Goal: Information Seeking & Learning: Learn about a topic

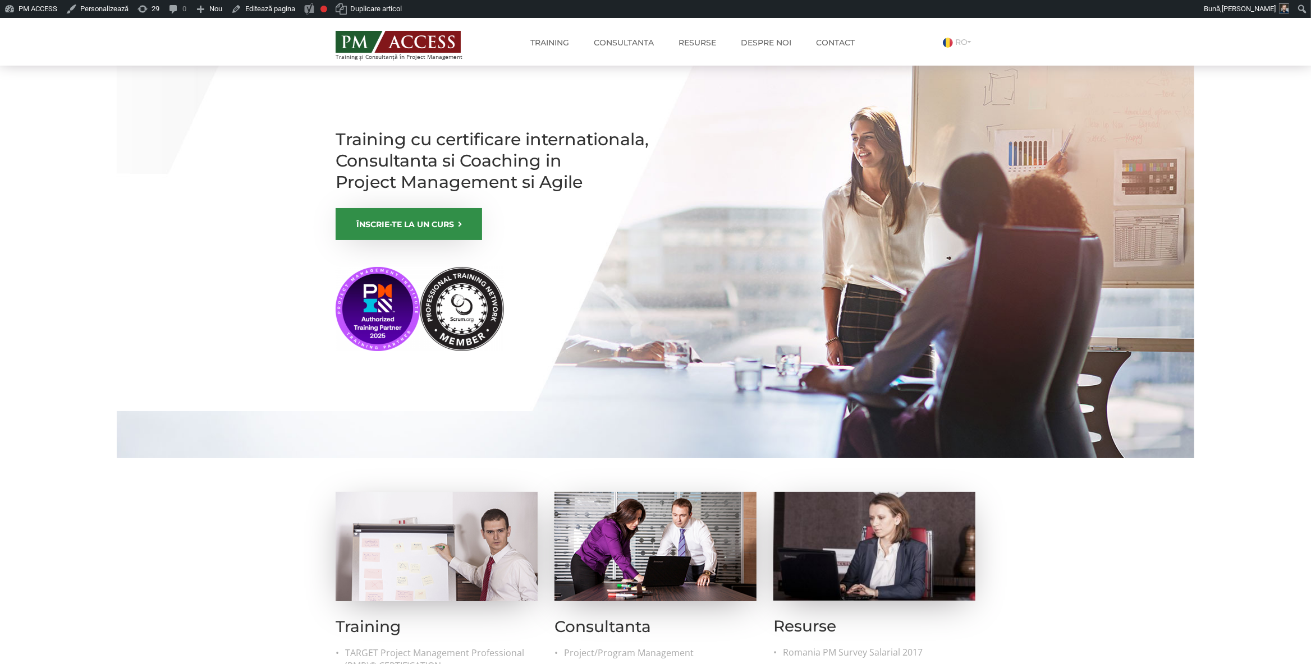
click at [381, 45] on img at bounding box center [397, 42] width 125 height 22
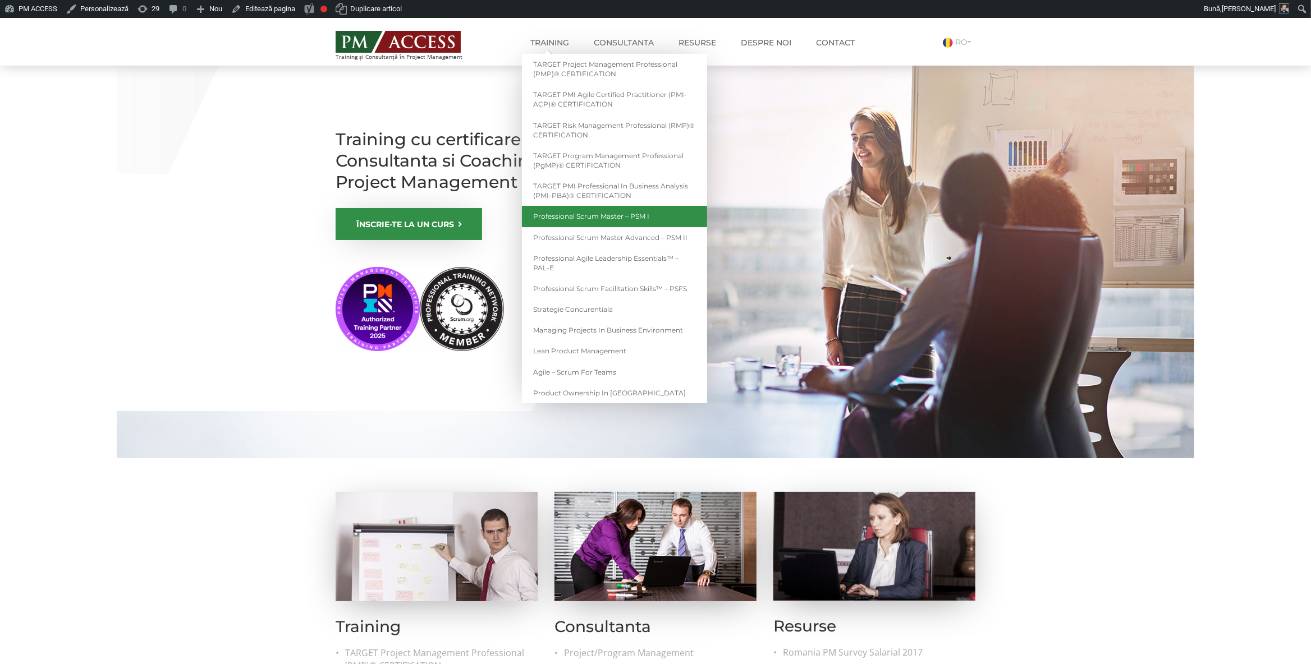
click at [606, 217] on link "Professional Scrum Master – PSM I" at bounding box center [614, 216] width 185 height 21
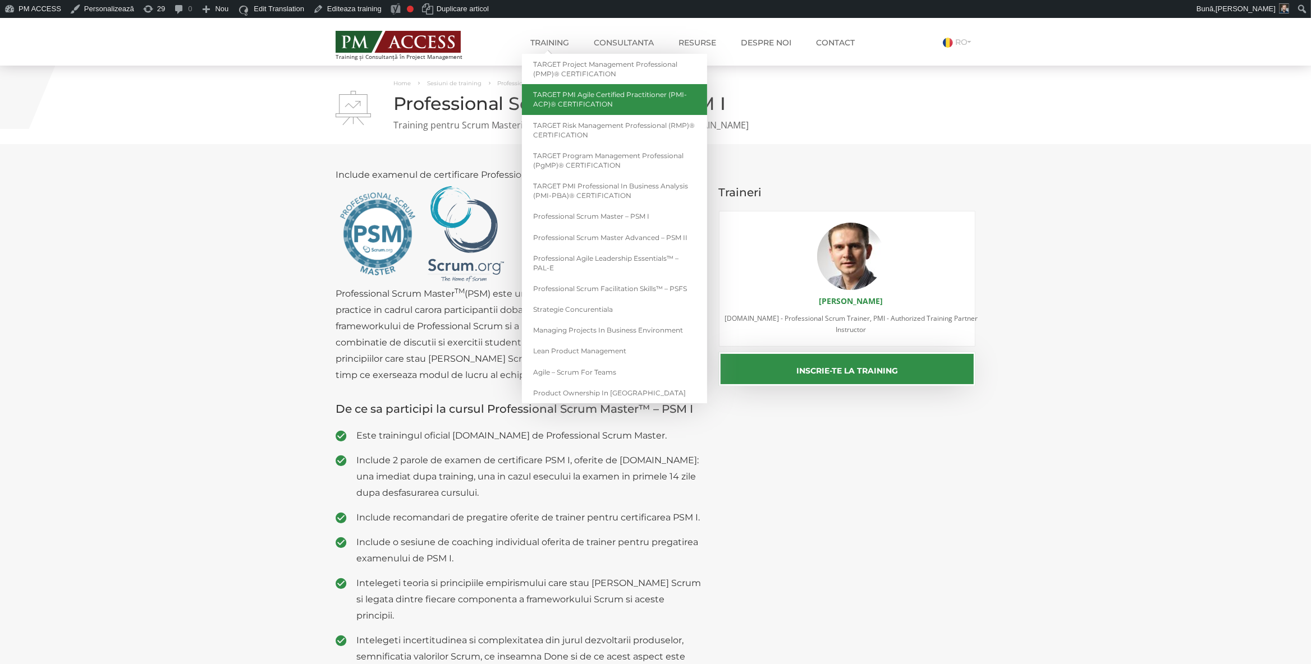
click at [599, 104] on link "TARGET PMI Agile Certified Practitioner (PMI-ACP)® CERTIFICATION" at bounding box center [614, 99] width 185 height 30
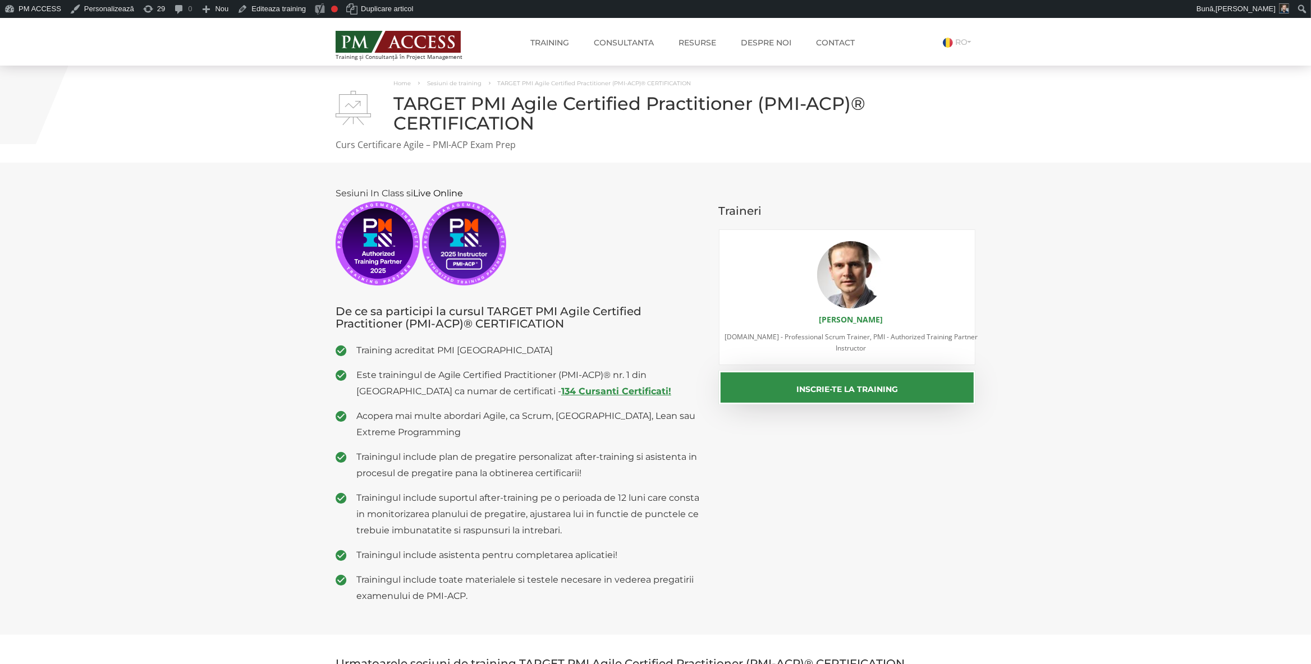
click at [561, 393] on strong "134 Cursanti Certificati!" at bounding box center [616, 391] width 110 height 11
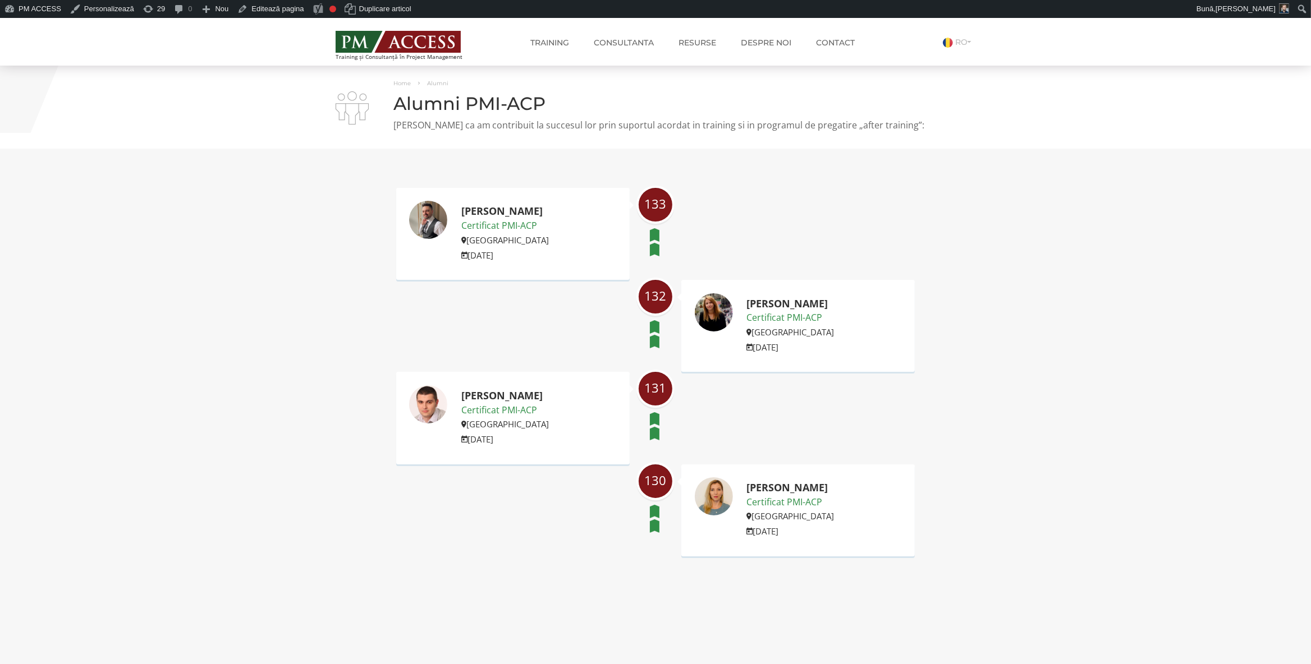
click at [379, 44] on img at bounding box center [397, 42] width 125 height 22
click at [401, 47] on img at bounding box center [397, 42] width 125 height 22
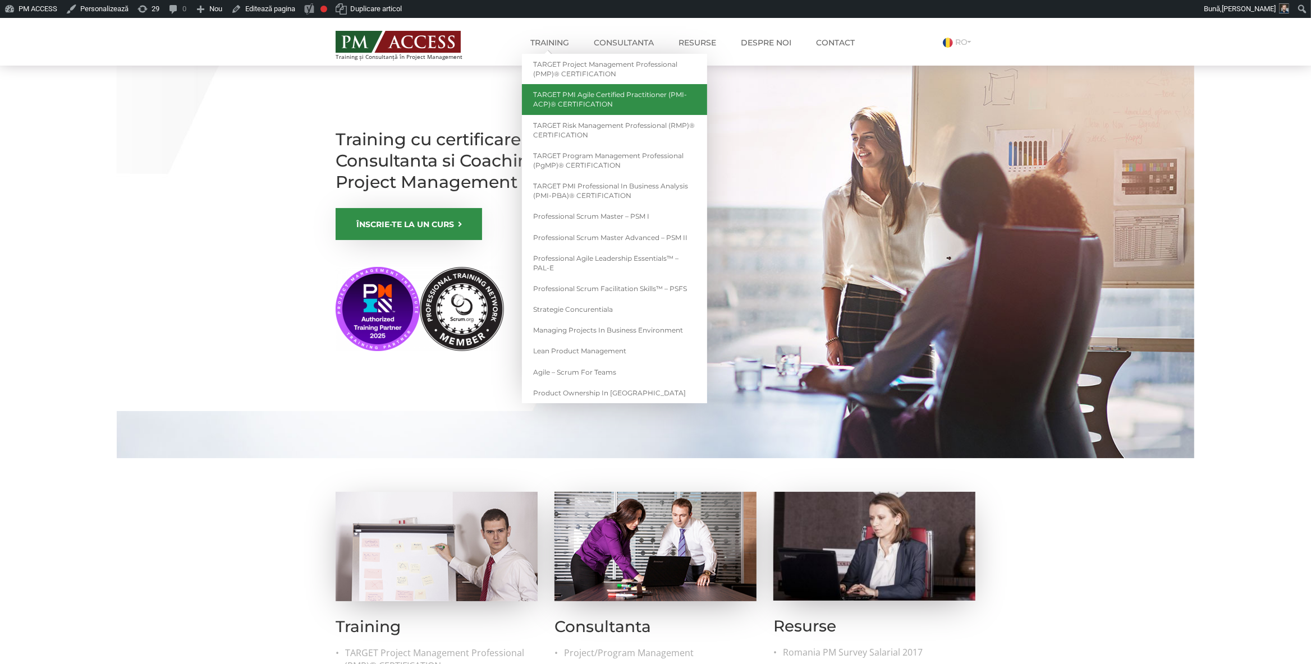
click at [589, 100] on link "TARGET PMI Agile Certified Practitioner (PMI-ACP)® CERTIFICATION" at bounding box center [614, 99] width 185 height 30
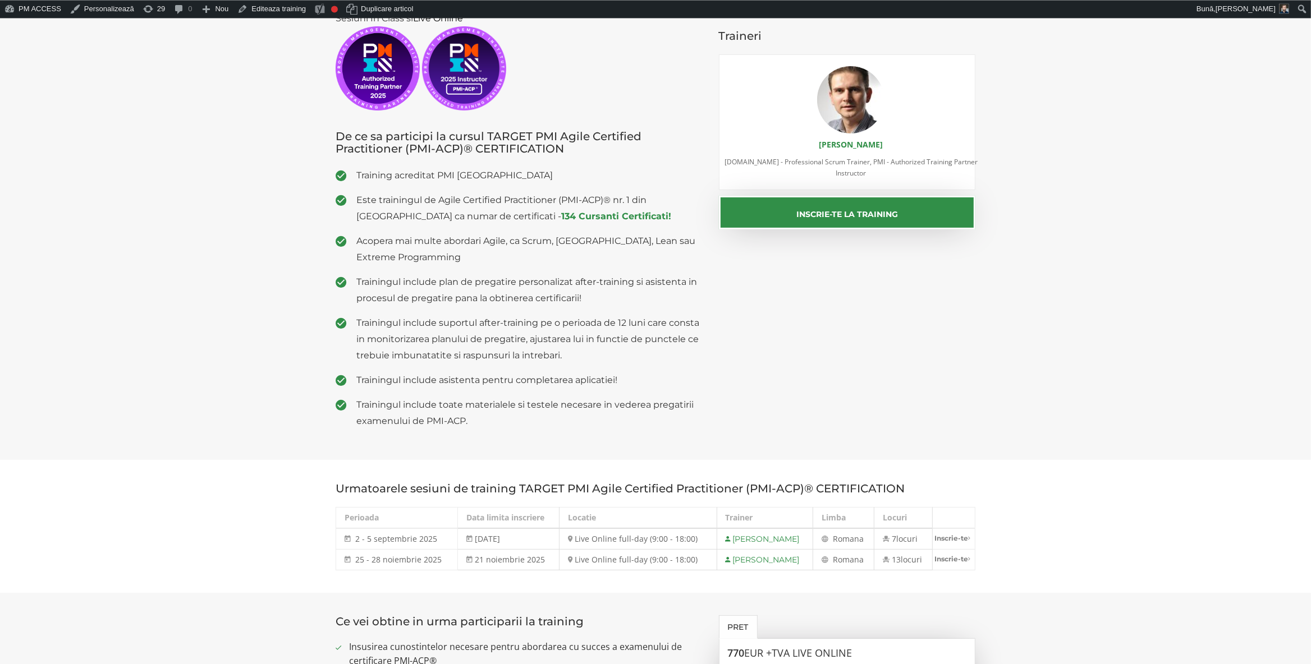
scroll to position [177, 0]
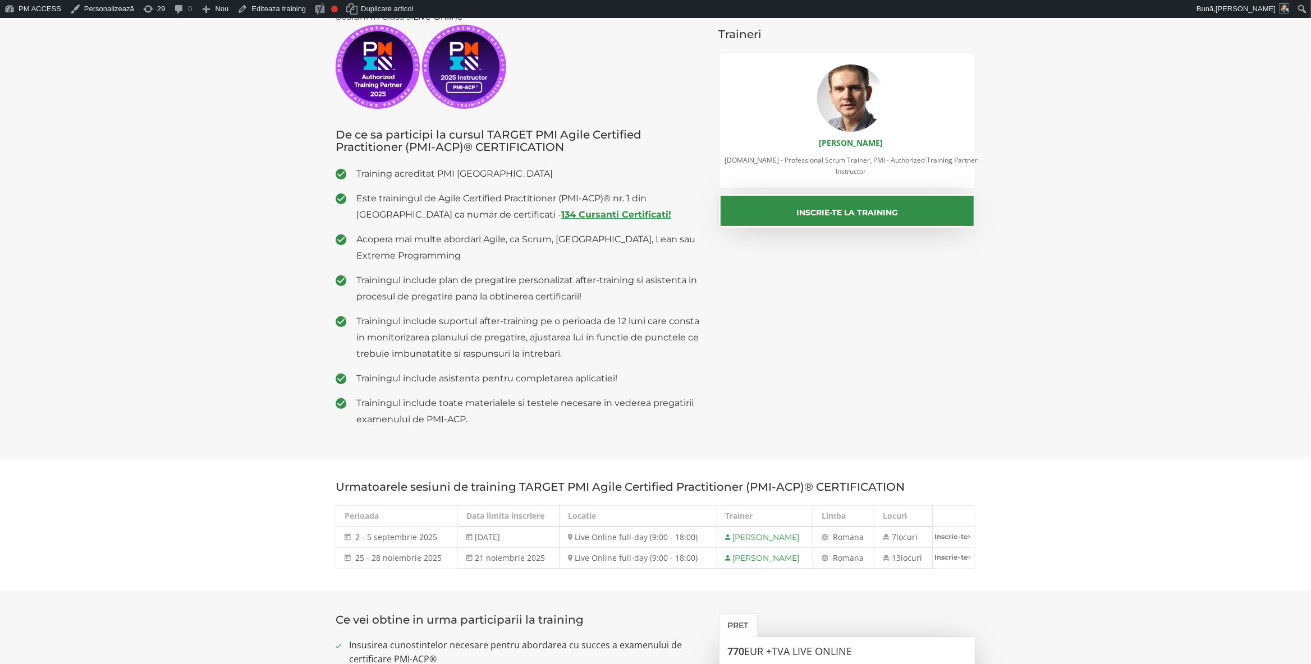
click at [561, 213] on strong "134 Cursanti Certificati!" at bounding box center [616, 214] width 110 height 11
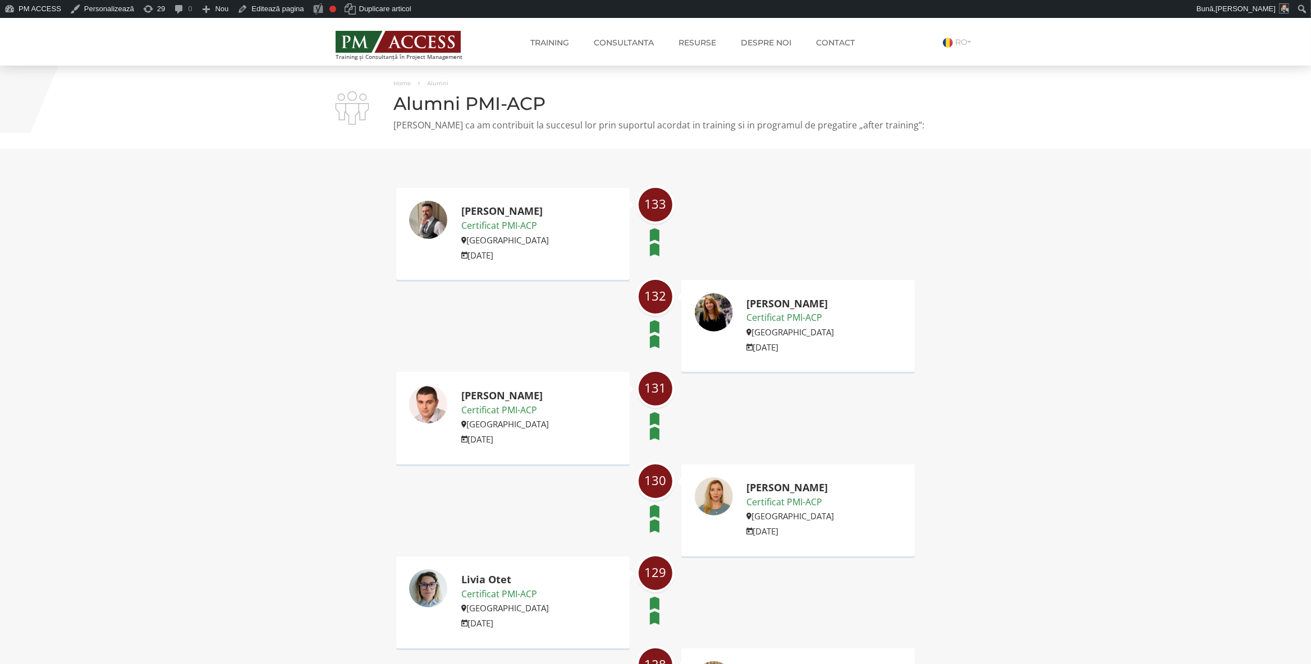
click at [365, 42] on img at bounding box center [397, 42] width 125 height 22
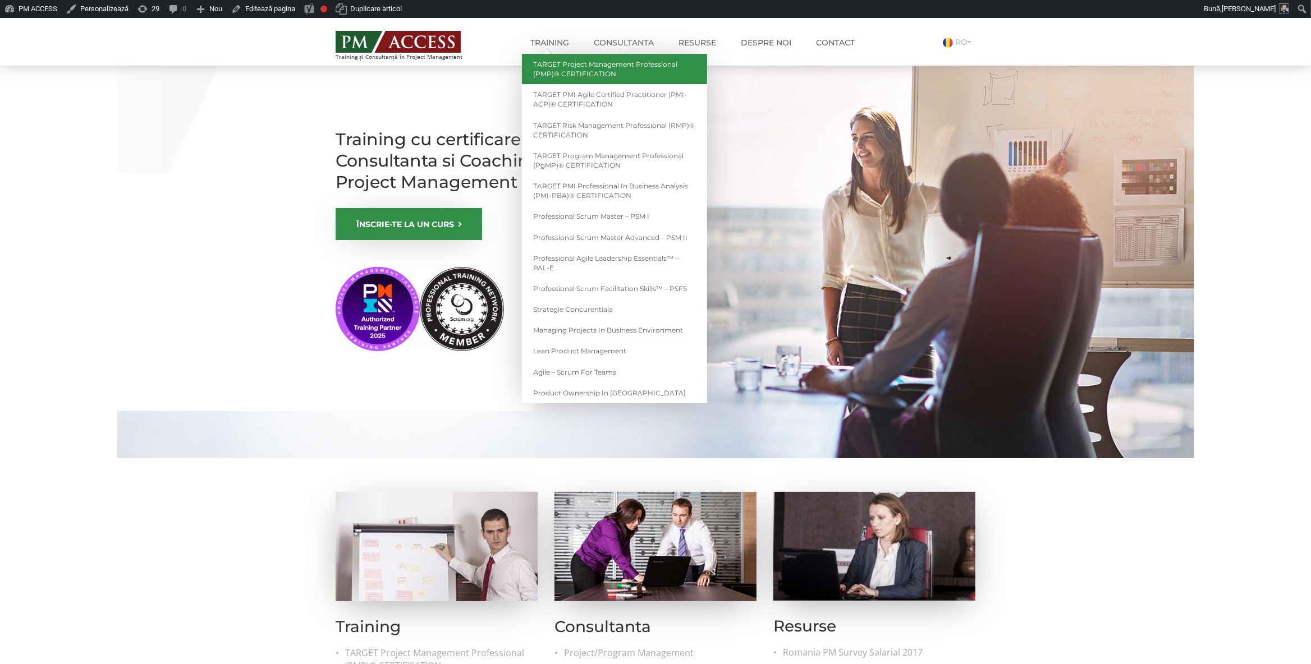
click at [585, 73] on link "TARGET Project Management Professional (PMP)® CERTIFICATION" at bounding box center [614, 69] width 185 height 30
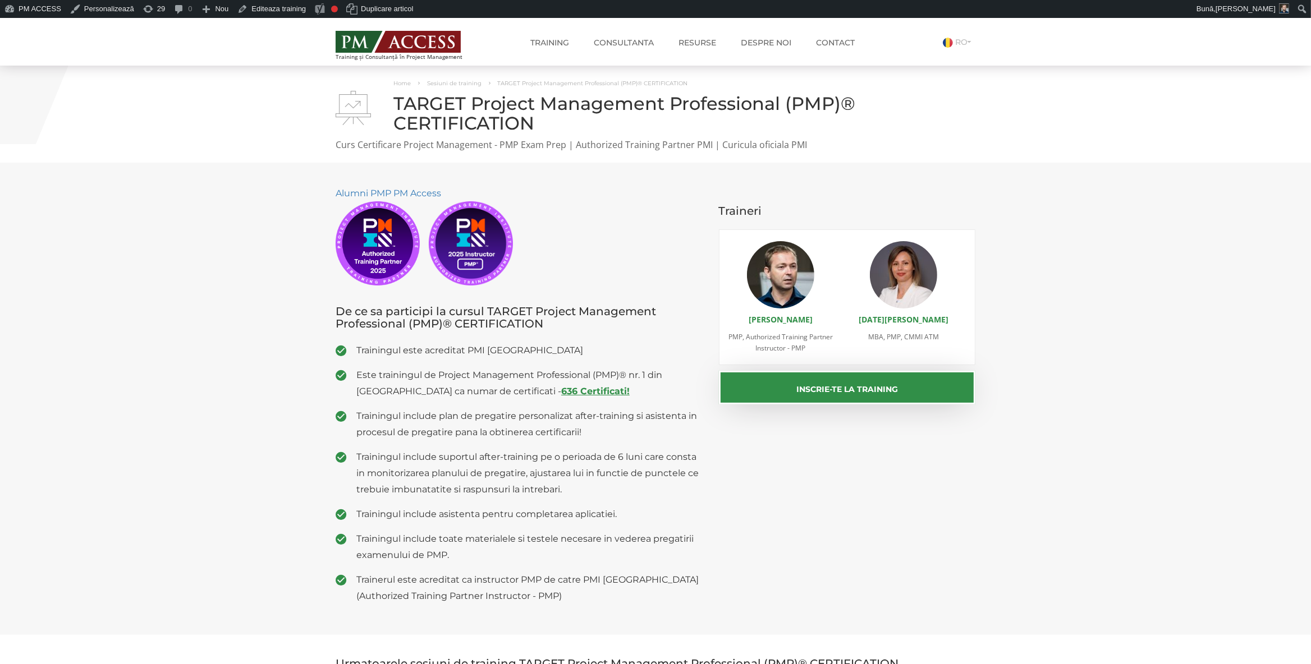
click at [561, 393] on strong "636 Certificati!" at bounding box center [595, 391] width 68 height 11
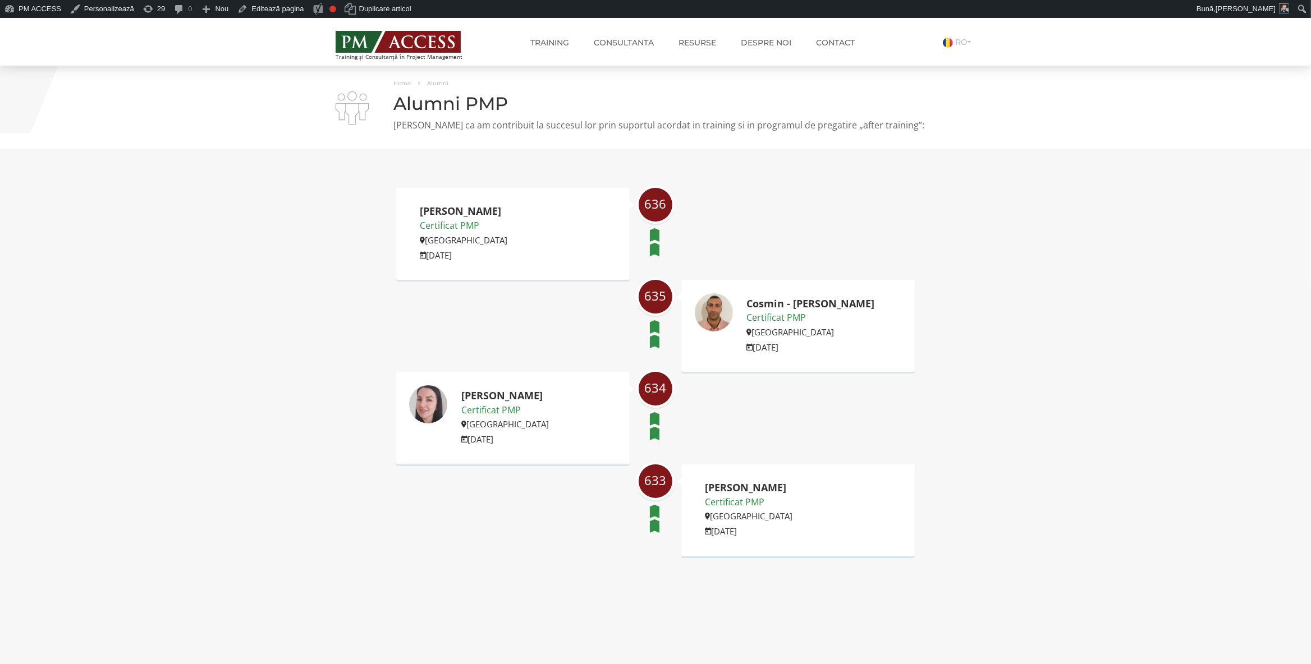
click at [392, 36] on img at bounding box center [397, 42] width 125 height 22
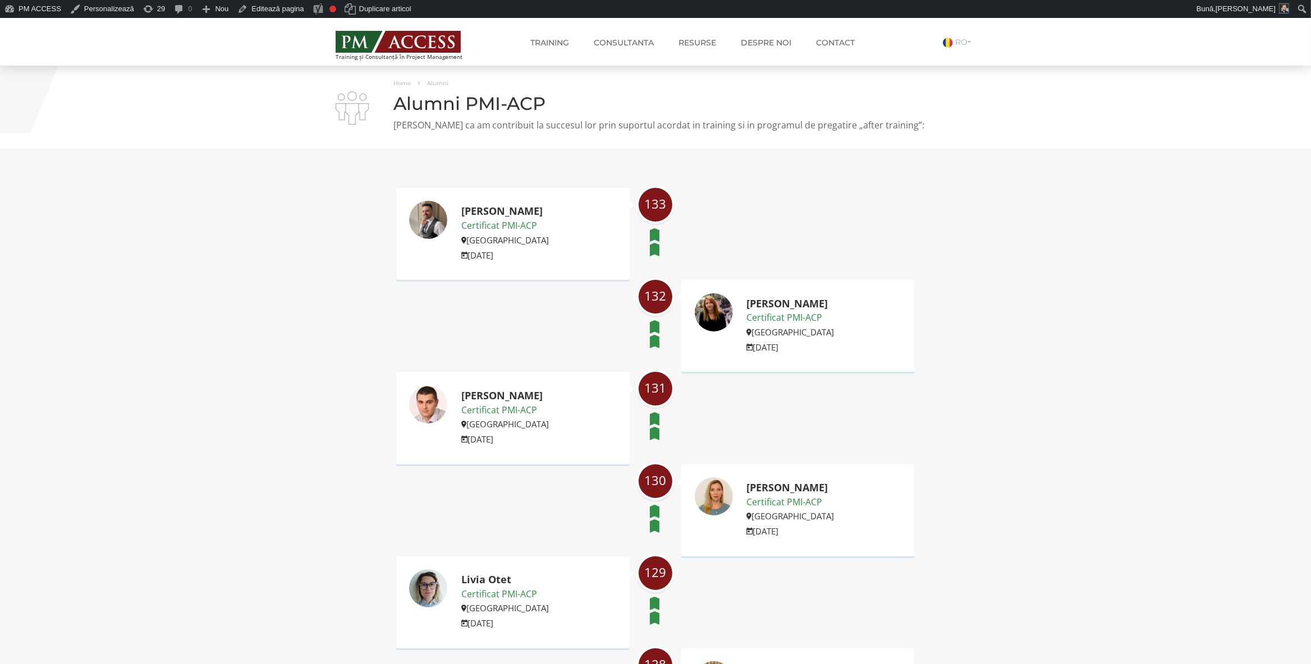
click at [808, 399] on div "131 Cosmin Dinu Certificat PMI-ACP Romania 9 March 2025" at bounding box center [655, 418] width 518 height 92
click at [404, 37] on img at bounding box center [397, 42] width 125 height 22
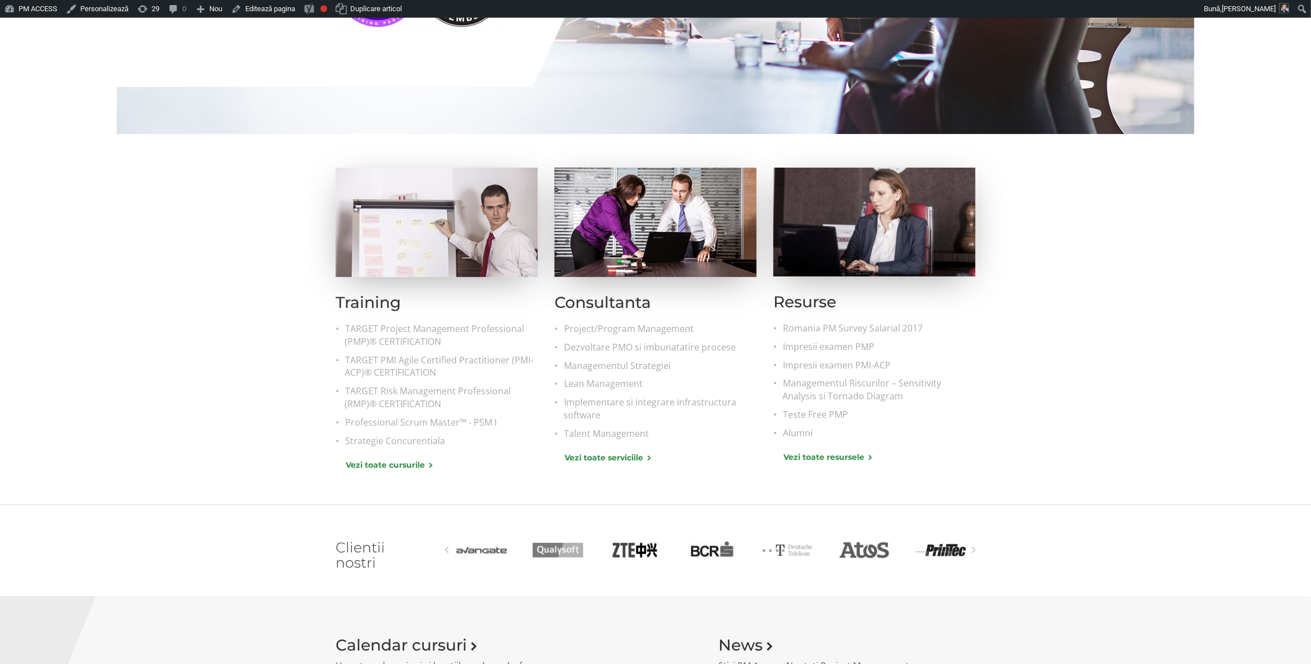
scroll to position [412, 0]
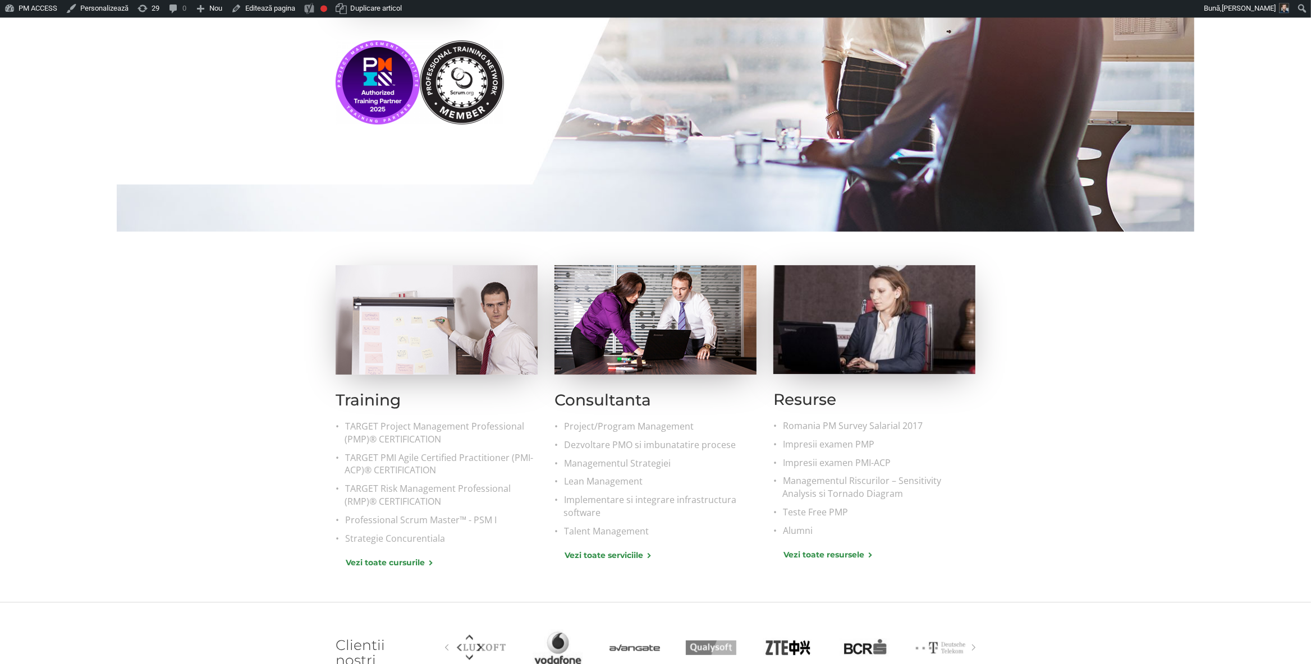
scroll to position [353, 0]
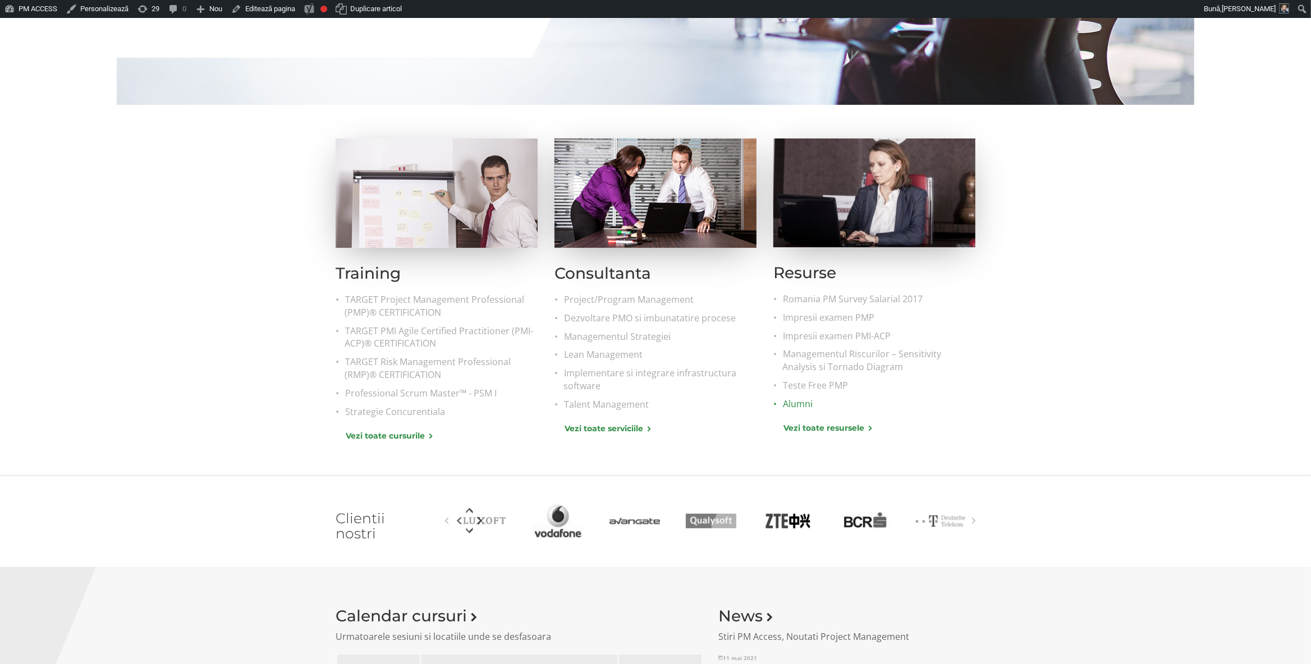
click at [808, 403] on link "Alumni" at bounding box center [878, 404] width 193 height 13
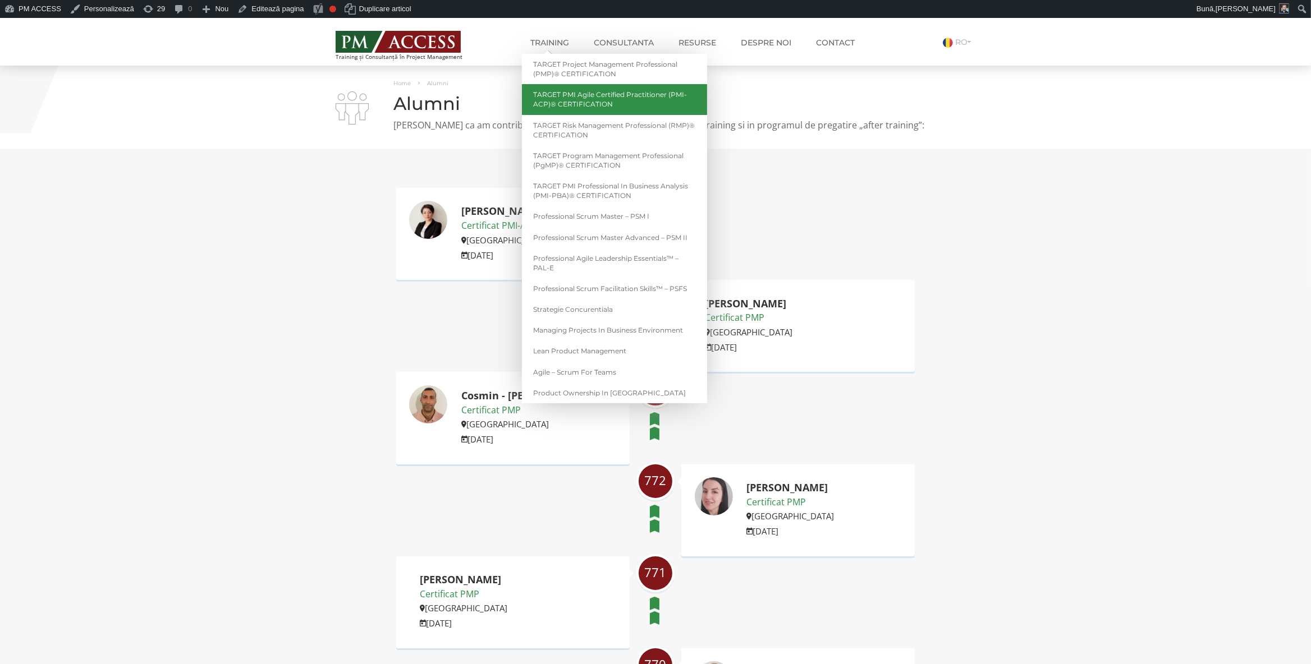
click at [605, 99] on link "TARGET PMI Agile Certified Practitioner (PMI-ACP)® CERTIFICATION" at bounding box center [614, 99] width 185 height 30
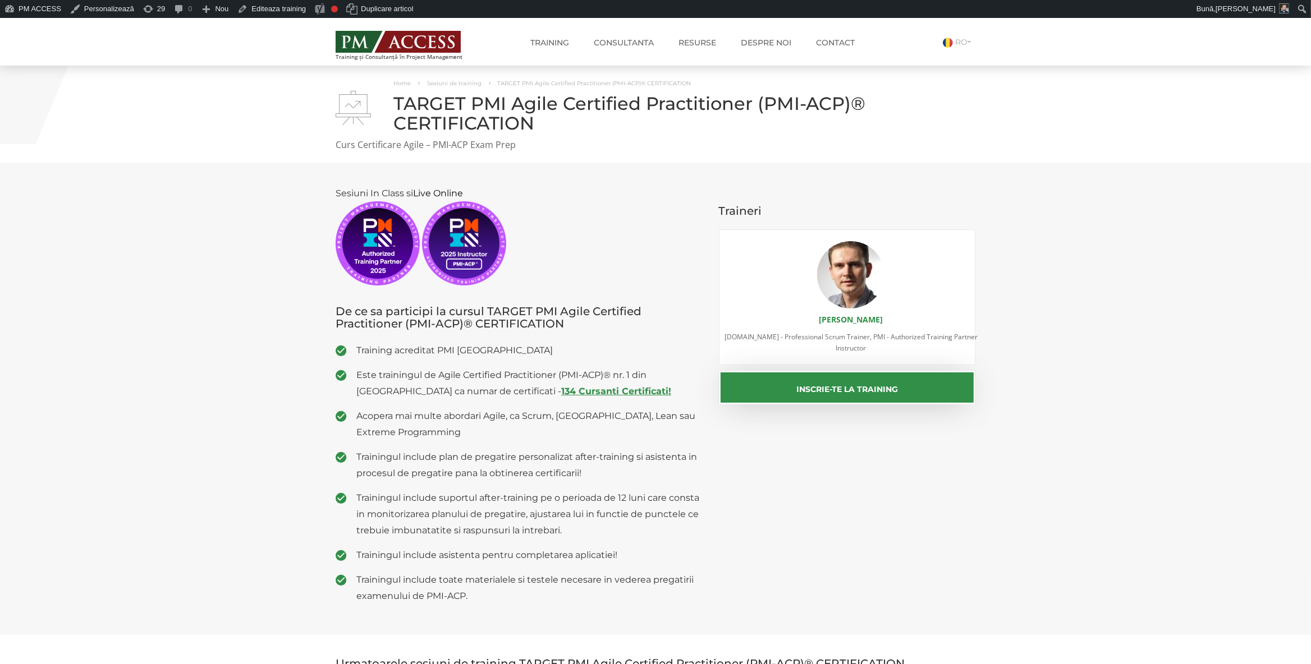
click at [561, 392] on strong "134 Cursanti Certificati!" at bounding box center [616, 391] width 110 height 11
click at [966, 36] on li "RO" at bounding box center [928, 47] width 93 height 22
click at [967, 43] on link "RO" at bounding box center [959, 42] width 33 height 10
click at [964, 56] on link "EN" at bounding box center [953, 57] width 24 height 10
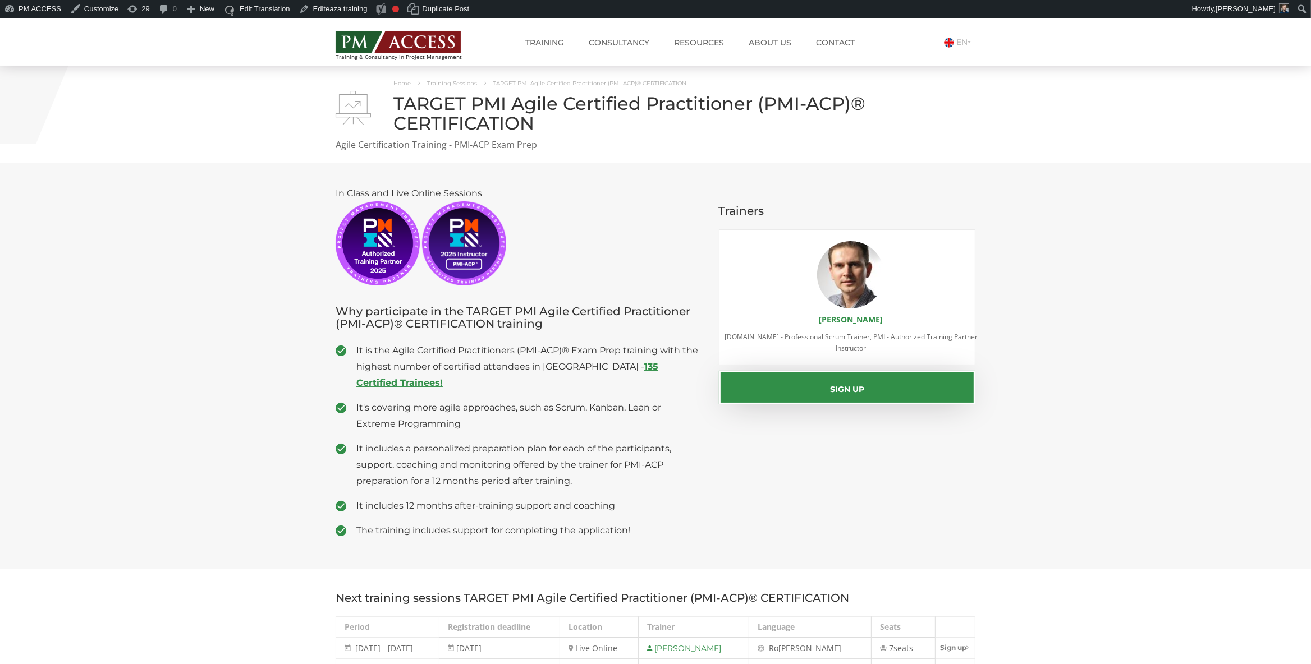
click at [619, 369] on strong "135 Certified Trainees!" at bounding box center [507, 374] width 302 height 27
